Goal: Information Seeking & Learning: Learn about a topic

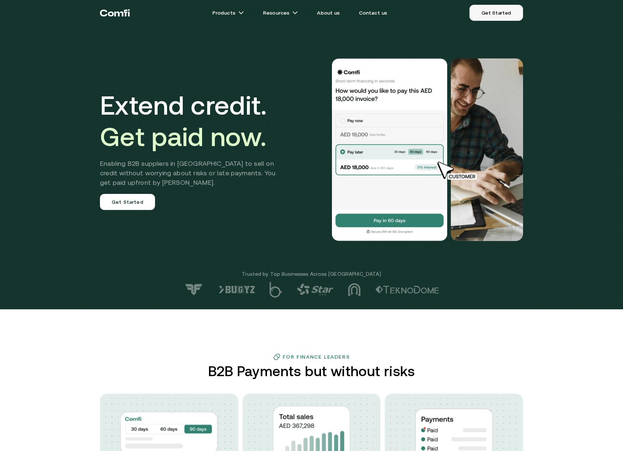
click at [492, 18] on link "Get Started" at bounding box center [496, 13] width 54 height 16
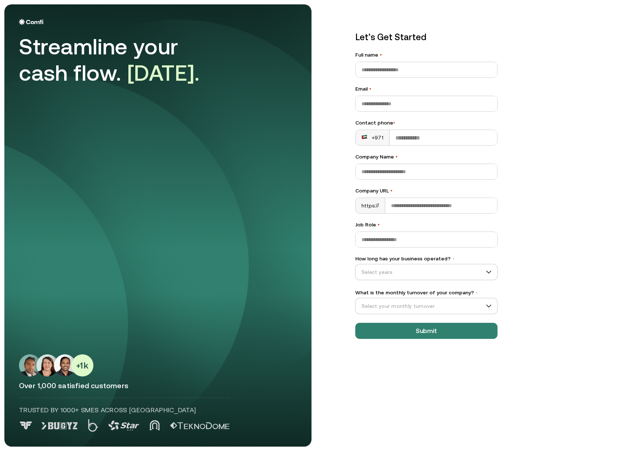
click at [136, 428] on img at bounding box center [123, 425] width 31 height 10
click at [164, 427] on div at bounding box center [158, 425] width 278 height 13
click at [38, 419] on div at bounding box center [158, 425] width 278 height 13
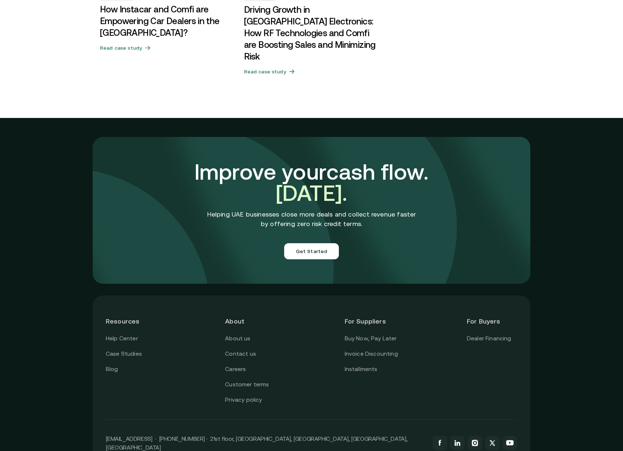
scroll to position [2453, 0]
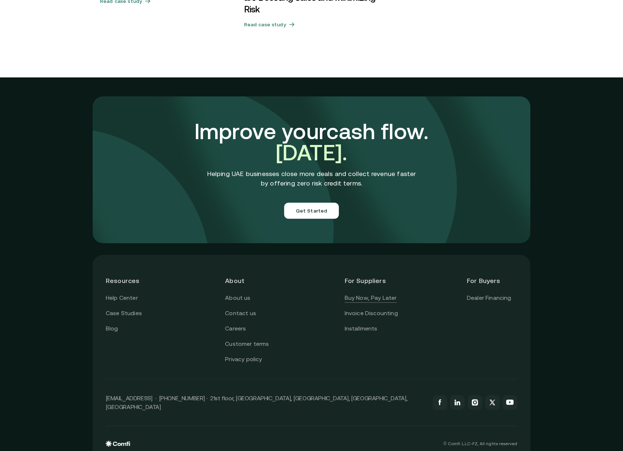
click at [371, 293] on link "Buy Now, Pay Later" at bounding box center [371, 297] width 52 height 9
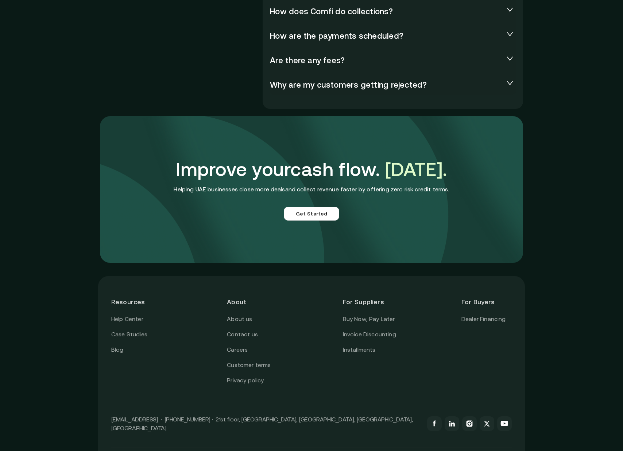
scroll to position [1752, 0]
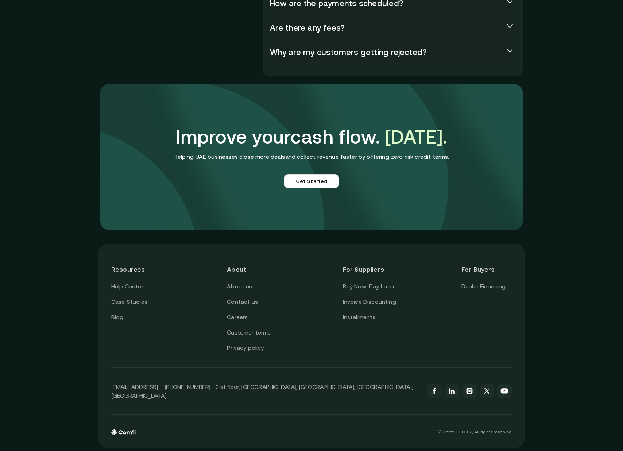
click at [116, 318] on link "Blog" at bounding box center [117, 316] width 12 height 9
